Goal: Communication & Community: Answer question/provide support

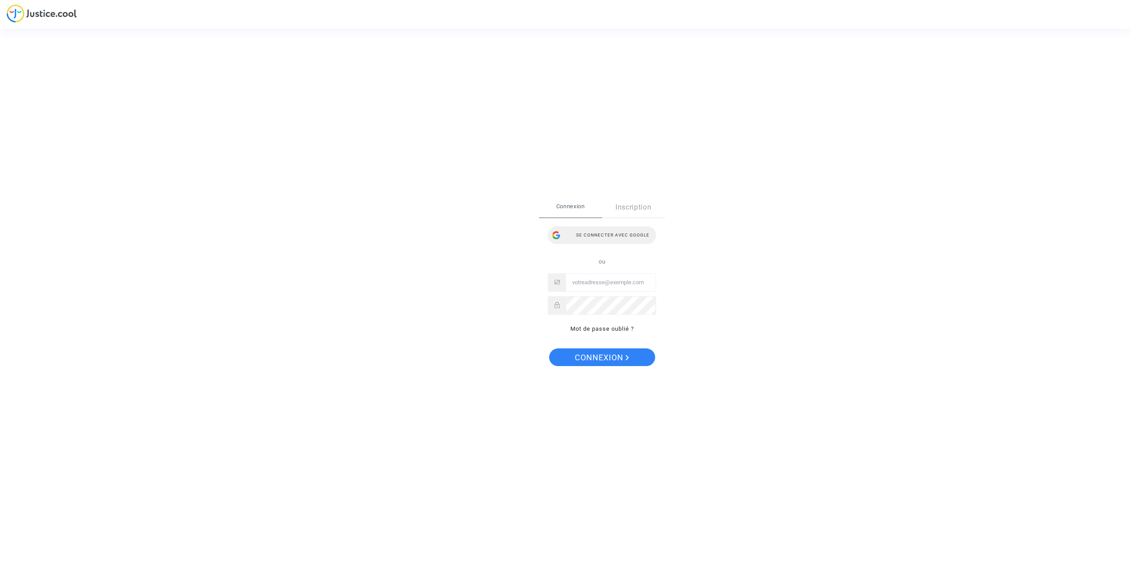
click at [608, 237] on div "Se connecter avec Google" at bounding box center [602, 235] width 108 height 18
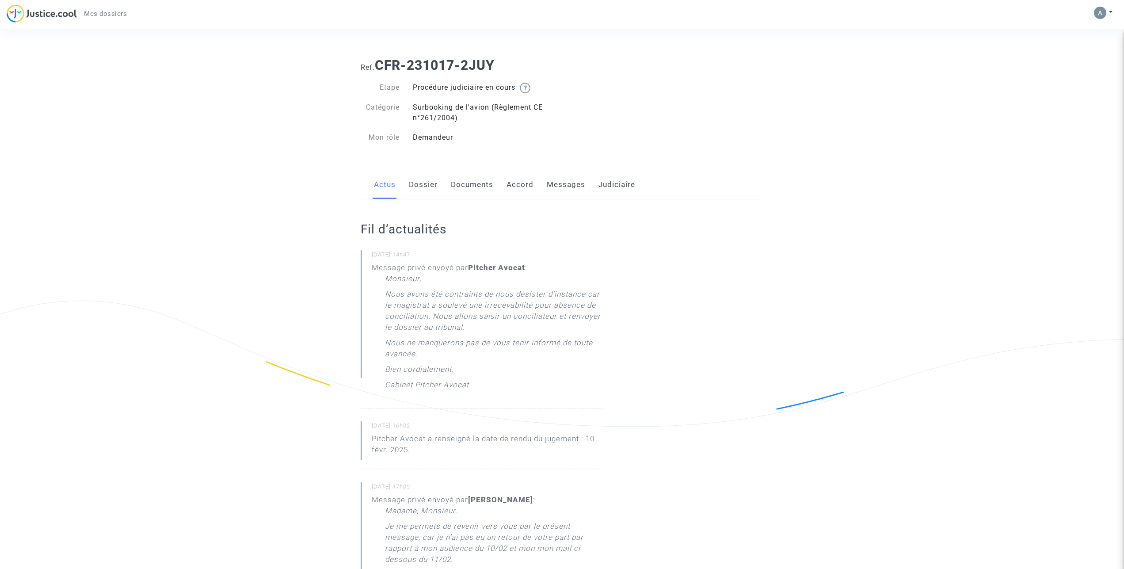
click at [557, 181] on link "Messages" at bounding box center [566, 184] width 38 height 29
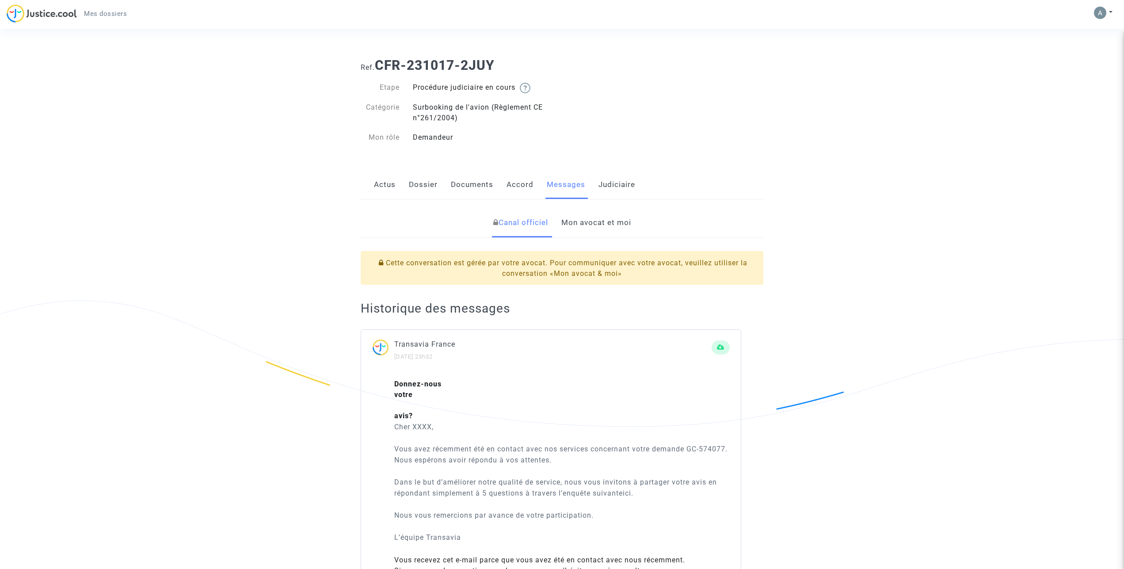
click at [601, 224] on link "Mon avocat et moi" at bounding box center [596, 222] width 70 height 29
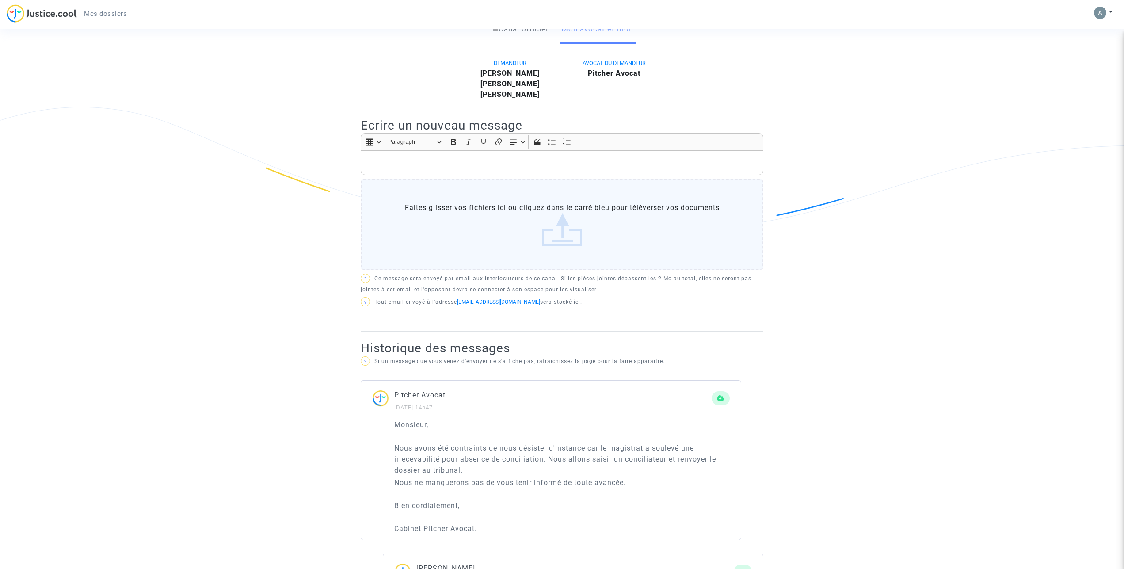
scroll to position [180, 0]
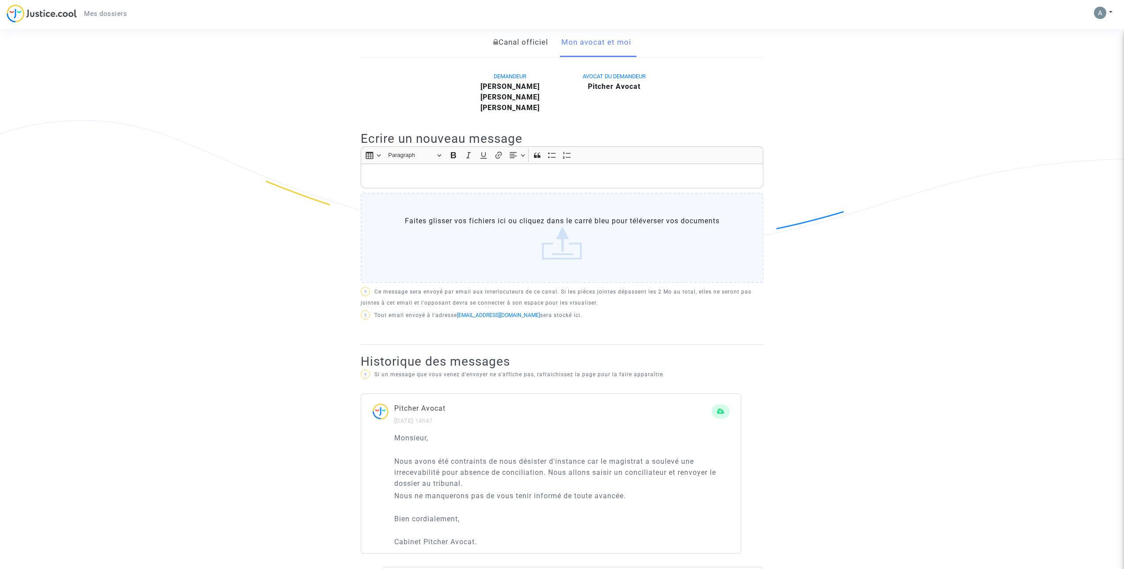
click at [382, 171] on div "Rich Text Editor, main" at bounding box center [562, 175] width 403 height 25
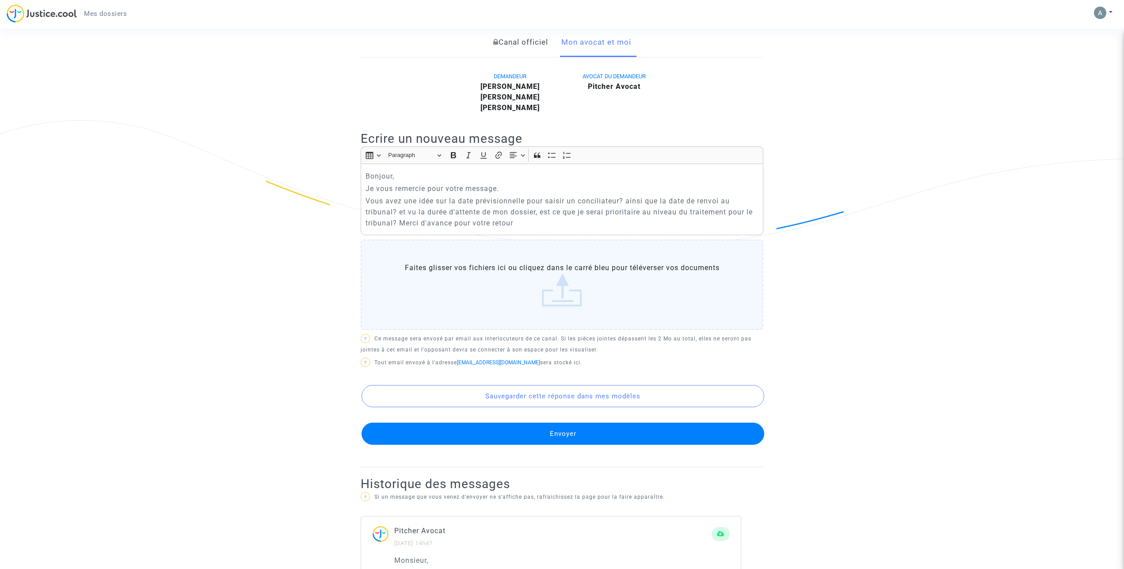
click at [559, 433] on button "Envoyer" at bounding box center [562, 433] width 403 height 22
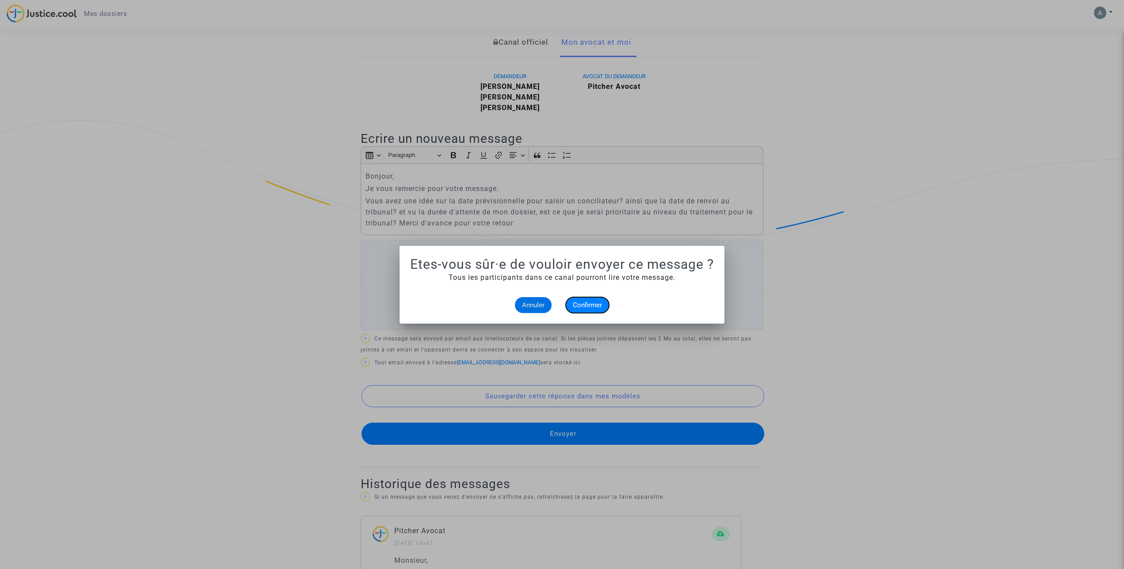
click at [593, 302] on span "Confirmer" at bounding box center [587, 305] width 29 height 8
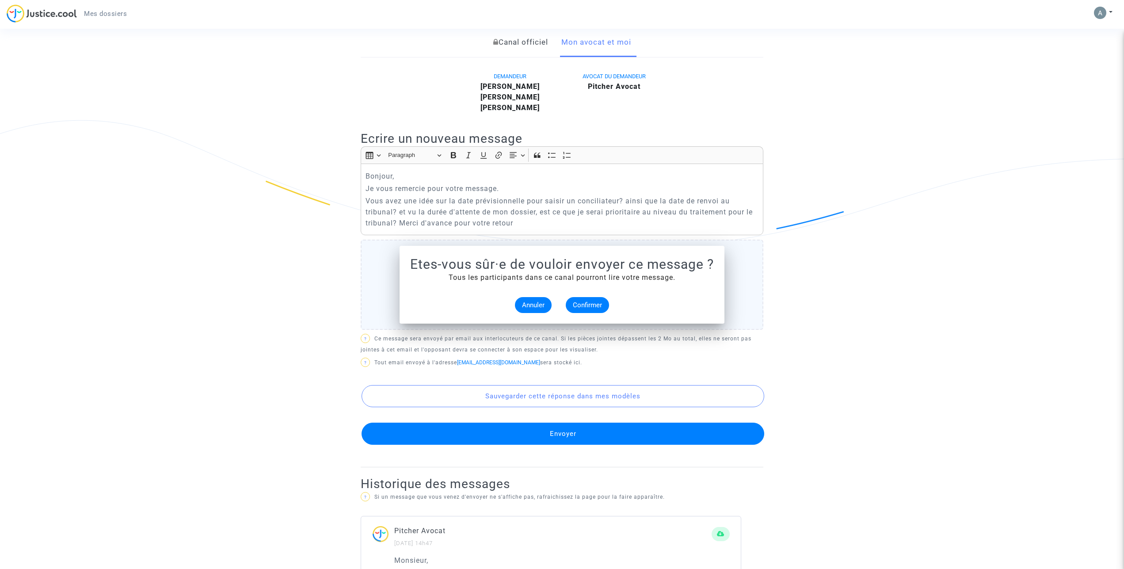
scroll to position [180, 0]
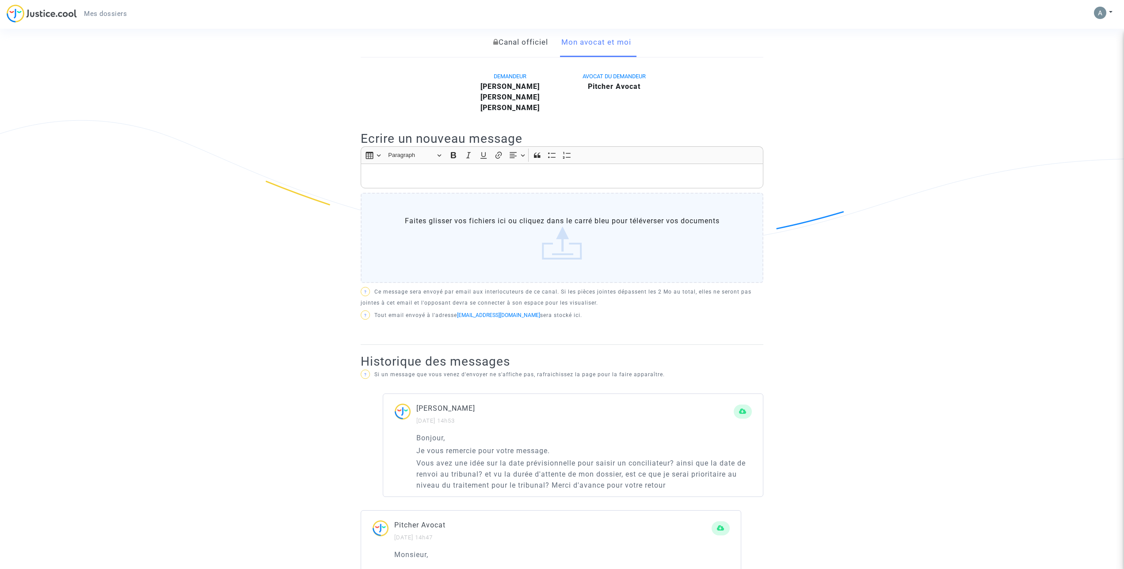
click at [520, 42] on link "Canal officiel" at bounding box center [520, 42] width 55 height 29
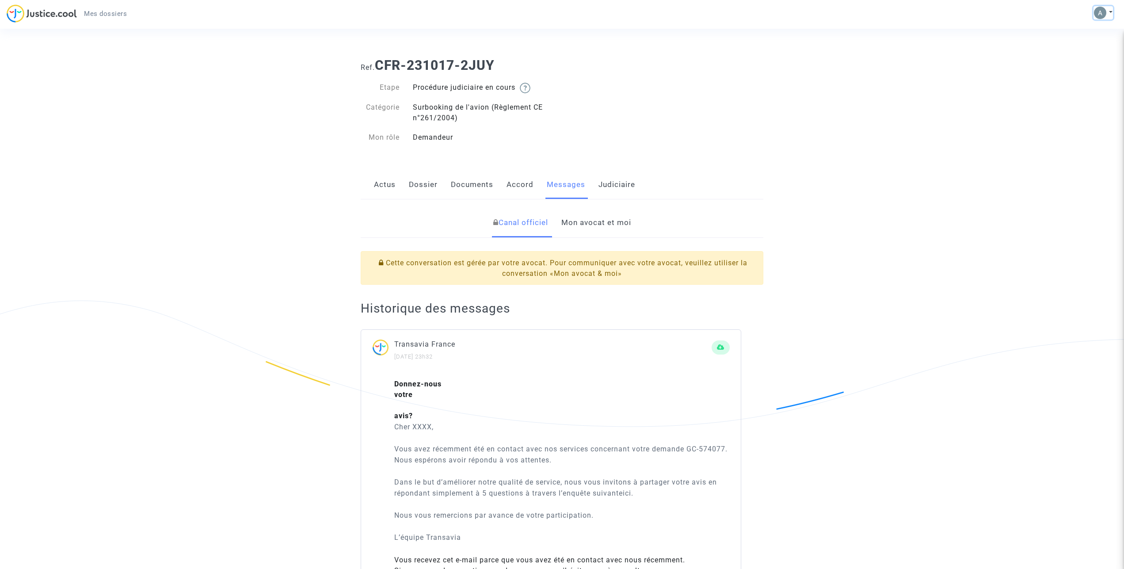
click at [1096, 12] on img at bounding box center [1100, 13] width 12 height 12
click at [1070, 59] on link "Déconnexion" at bounding box center [1077, 60] width 70 height 14
